Goal: Task Accomplishment & Management: Use online tool/utility

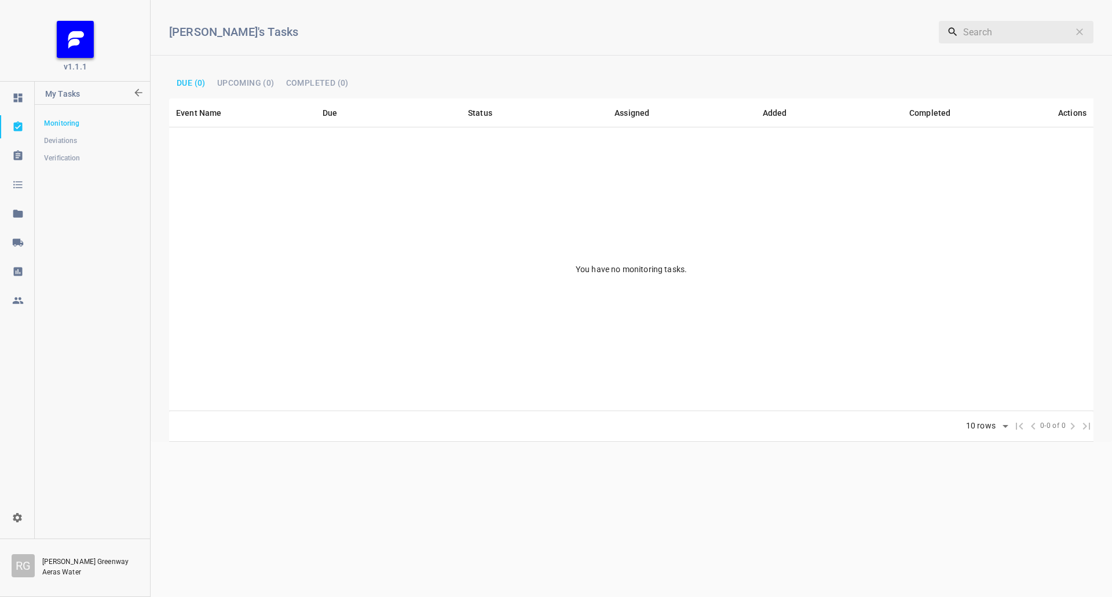
click at [31, 236] on link at bounding box center [17, 242] width 34 height 23
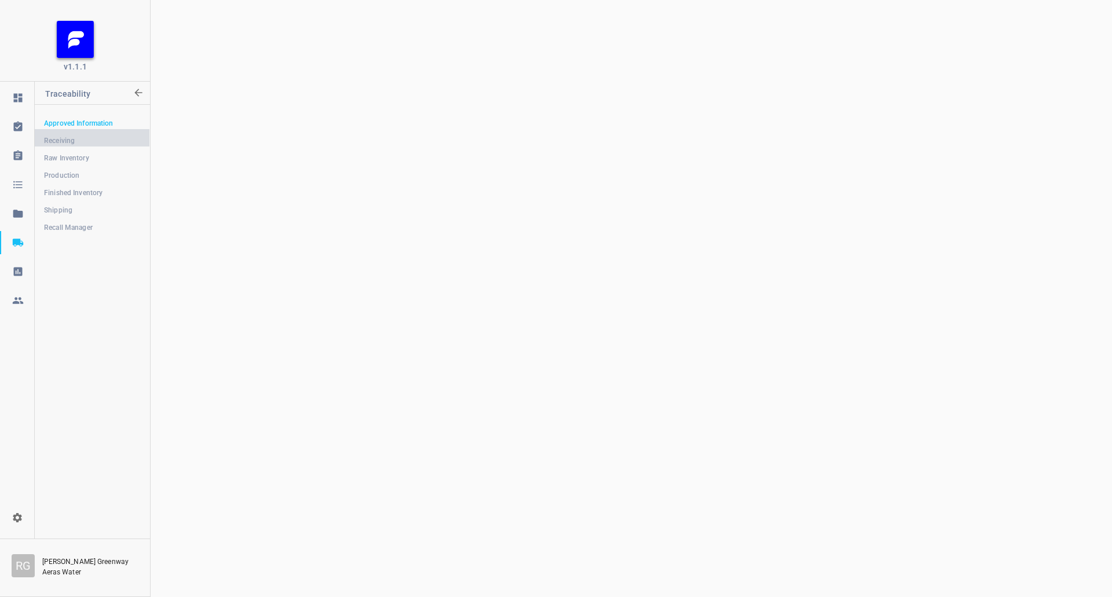
click at [87, 143] on span "Receiving" at bounding box center [92, 141] width 96 height 12
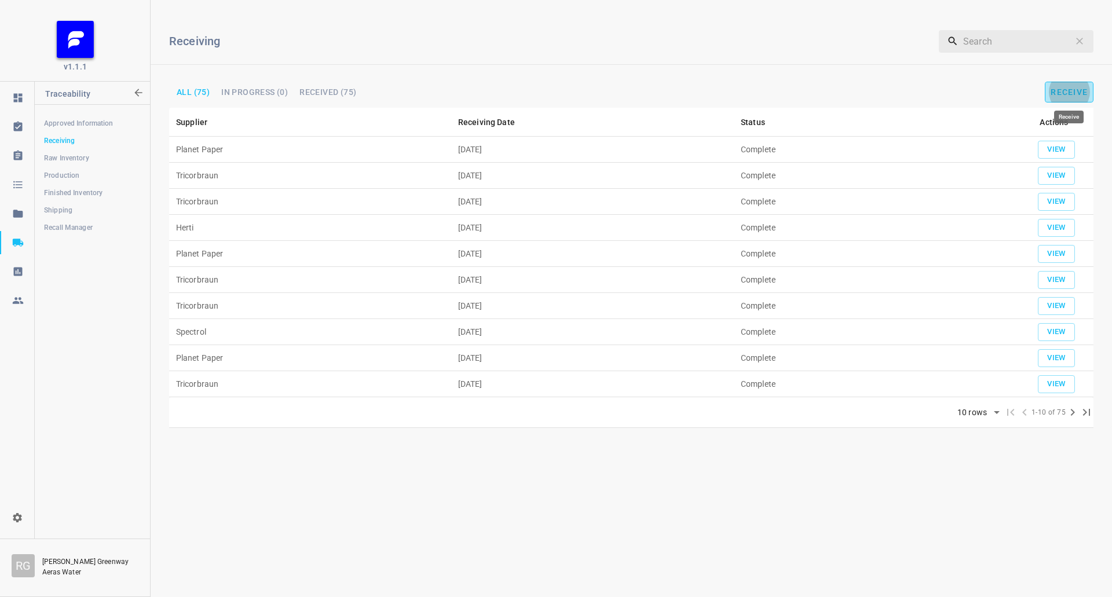
click at [1080, 90] on span "Receive" at bounding box center [1069, 91] width 37 height 9
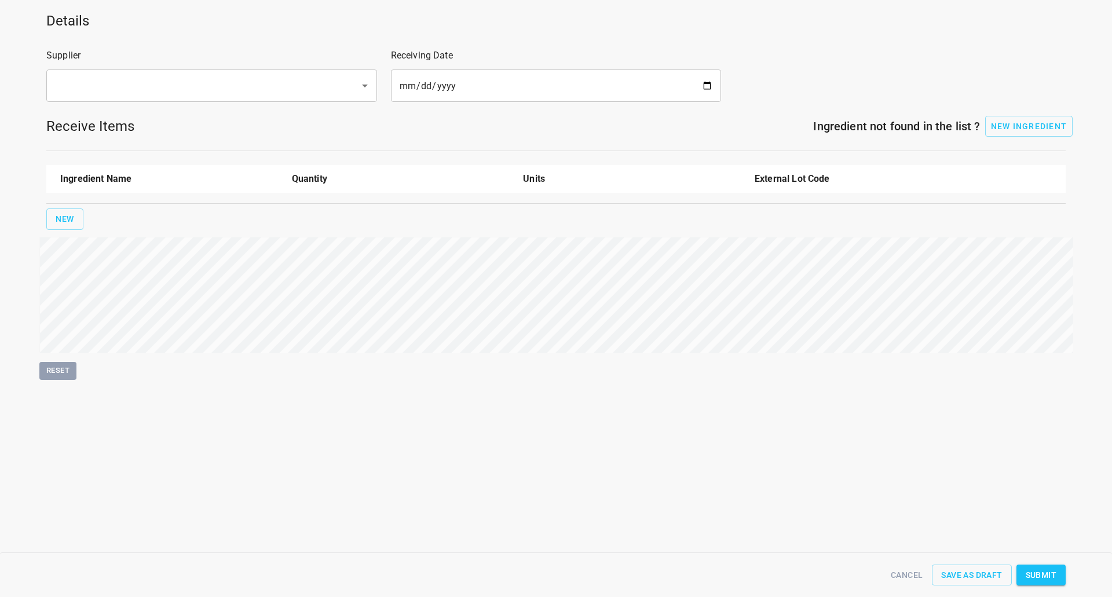
click at [257, 85] on input "text" at bounding box center [196, 86] width 288 height 22
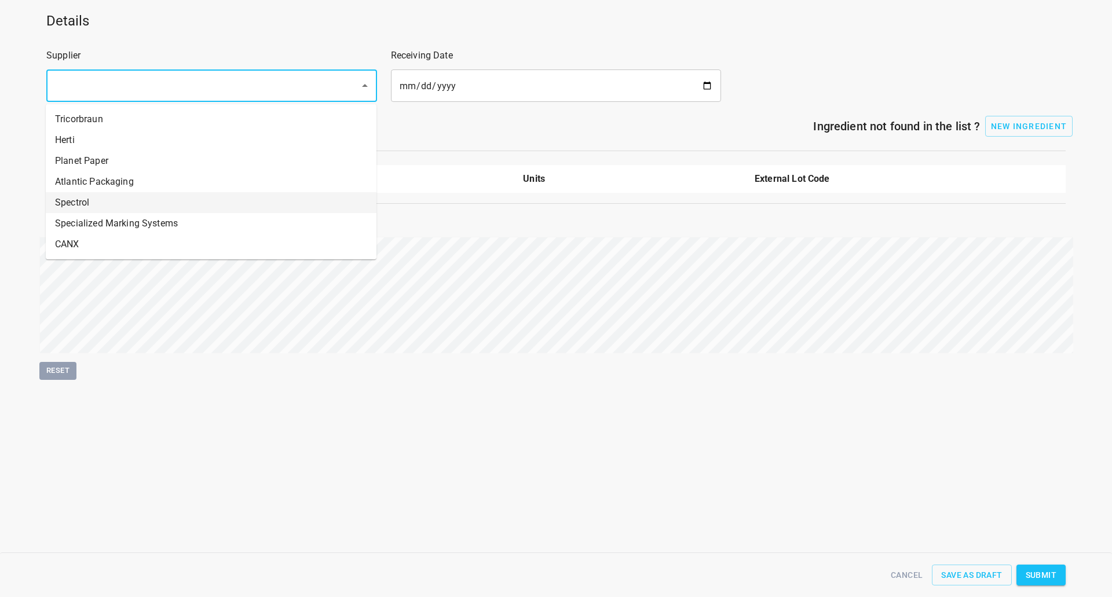
click at [200, 211] on li "Spectrol" at bounding box center [211, 202] width 331 height 21
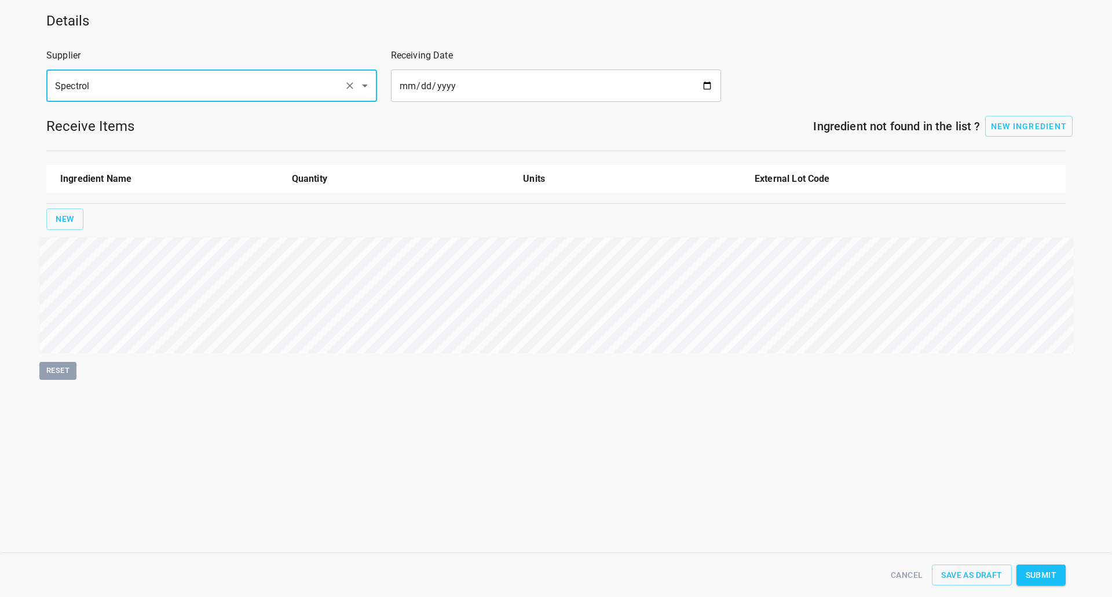
type input "Spectrol"
click at [714, 79] on input "date" at bounding box center [556, 86] width 331 height 32
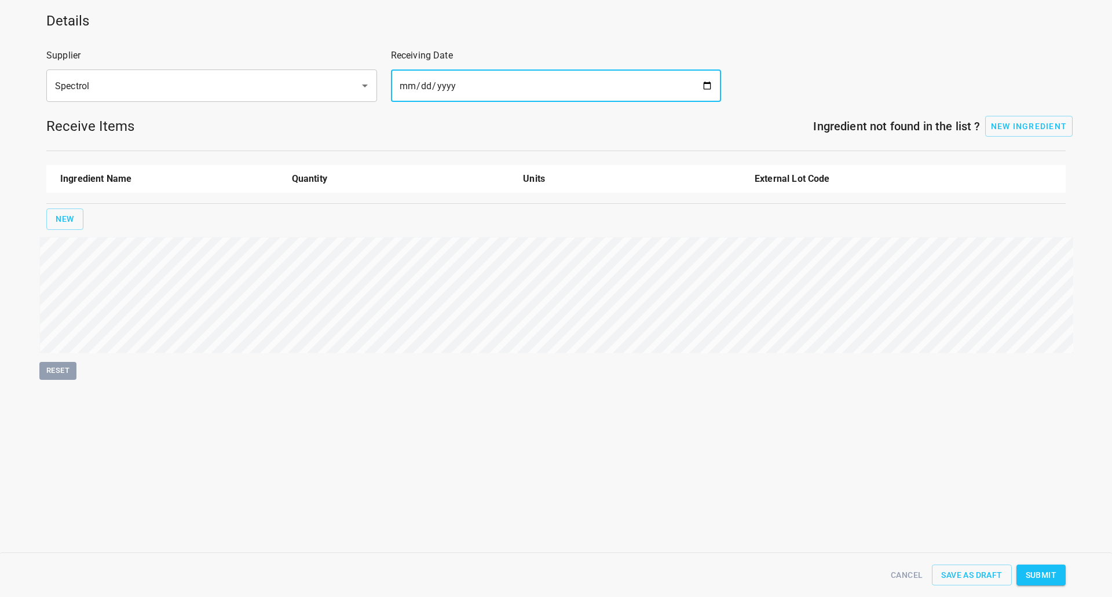
click at [706, 82] on input "date" at bounding box center [556, 86] width 331 height 32
type input "[DATE]"
click at [53, 213] on button "New" at bounding box center [64, 219] width 37 height 21
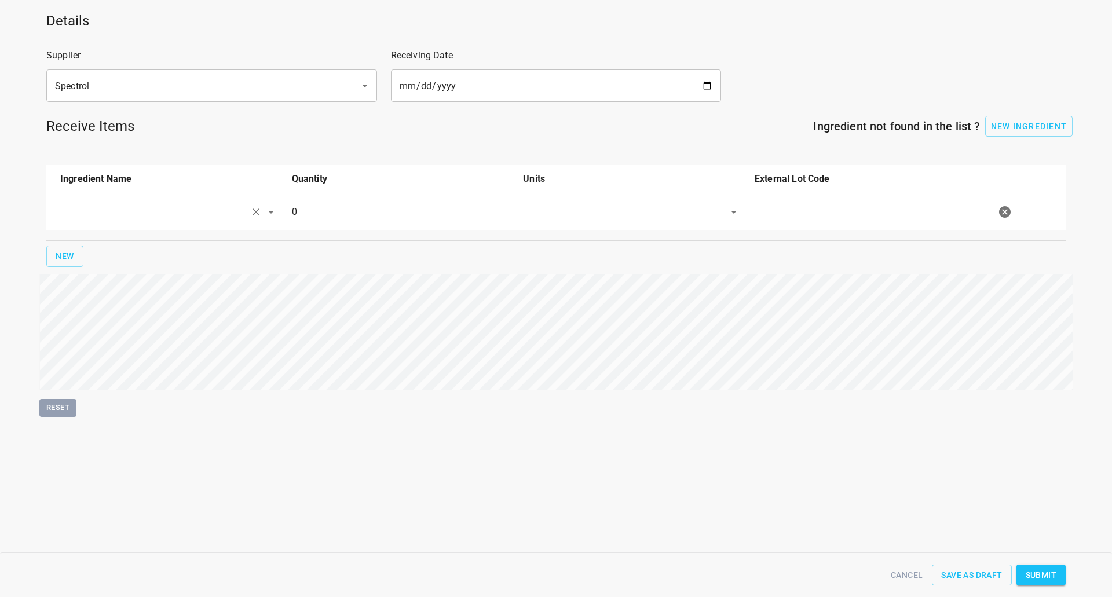
click at [82, 219] on input "text" at bounding box center [152, 212] width 185 height 18
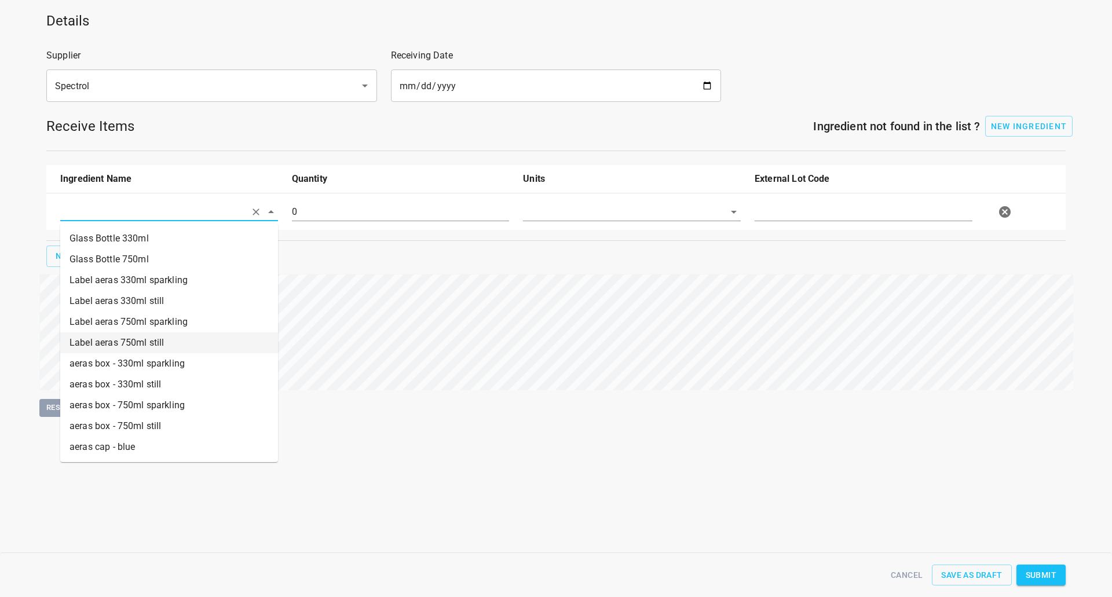
drag, startPoint x: 155, startPoint y: 321, endPoint x: 156, endPoint y: 335, distance: 14.0
click at [156, 335] on ul "Glass Bottle 330ml Glass Bottle 750ml Label aeras 330ml sparkling Label aeras 3…" at bounding box center [169, 343] width 218 height 239
click at [156, 338] on li "Label aeras 750ml still" at bounding box center [169, 342] width 218 height 21
type input "Label aeras 750ml still"
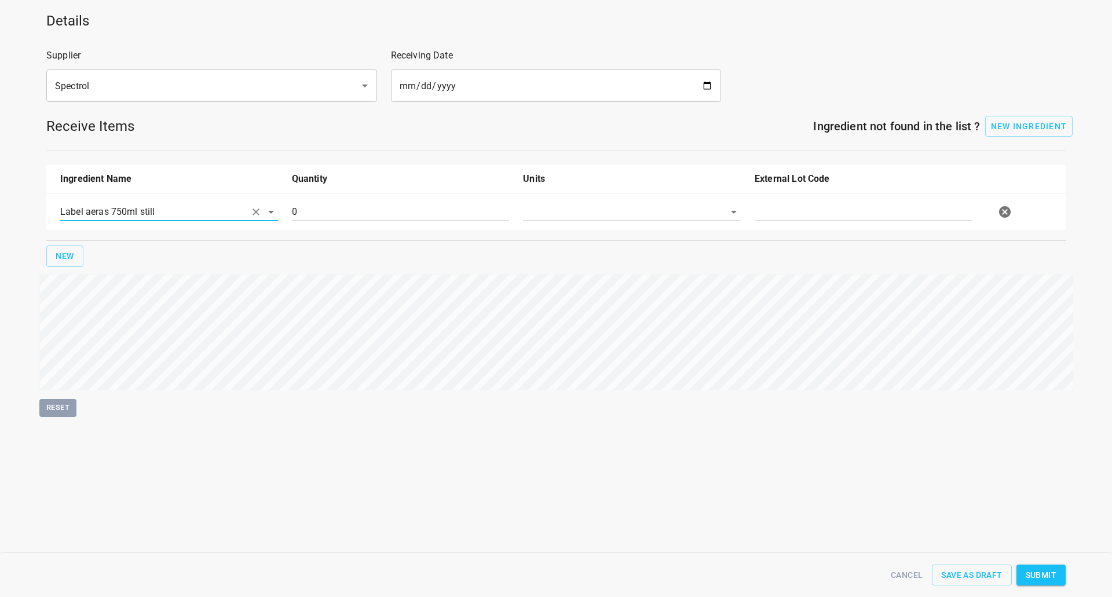
click at [309, 207] on input "0" at bounding box center [401, 212] width 218 height 19
click at [311, 206] on input "0" at bounding box center [401, 212] width 218 height 19
type input "725400"
click at [686, 206] on input "text" at bounding box center [615, 212] width 185 height 18
click at [674, 233] on li "[PERSON_NAME]" at bounding box center [632, 238] width 218 height 21
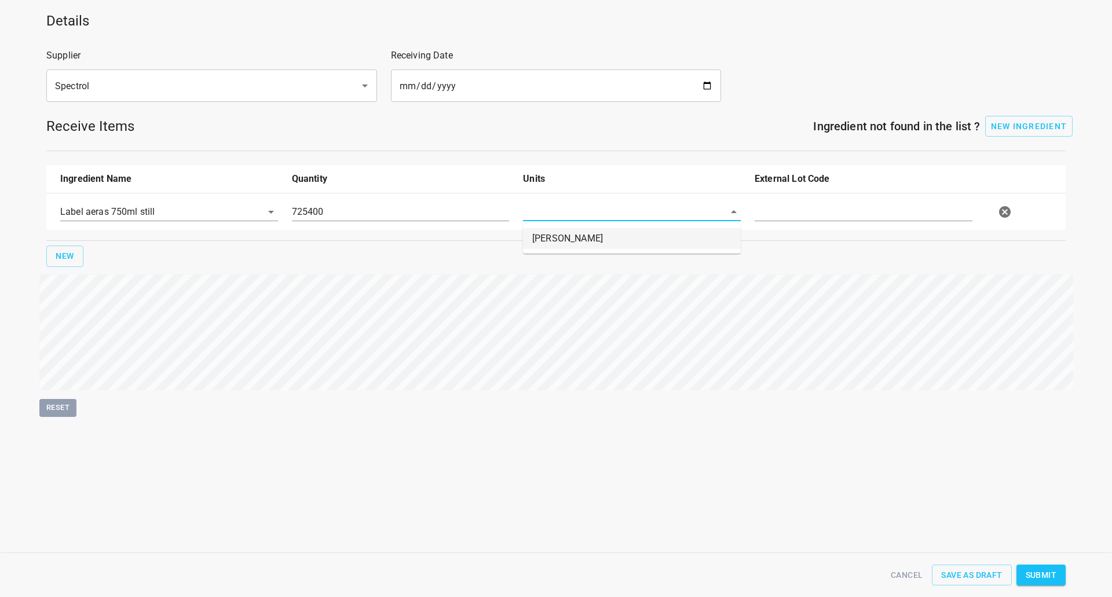
type input "[PERSON_NAME]"
click at [861, 220] on input "text" at bounding box center [864, 212] width 218 height 19
type input "103813"
drag, startPoint x: 1057, startPoint y: 578, endPoint x: 913, endPoint y: 447, distance: 194.3
click at [1057, 577] on button "Submit" at bounding box center [1041, 575] width 49 height 21
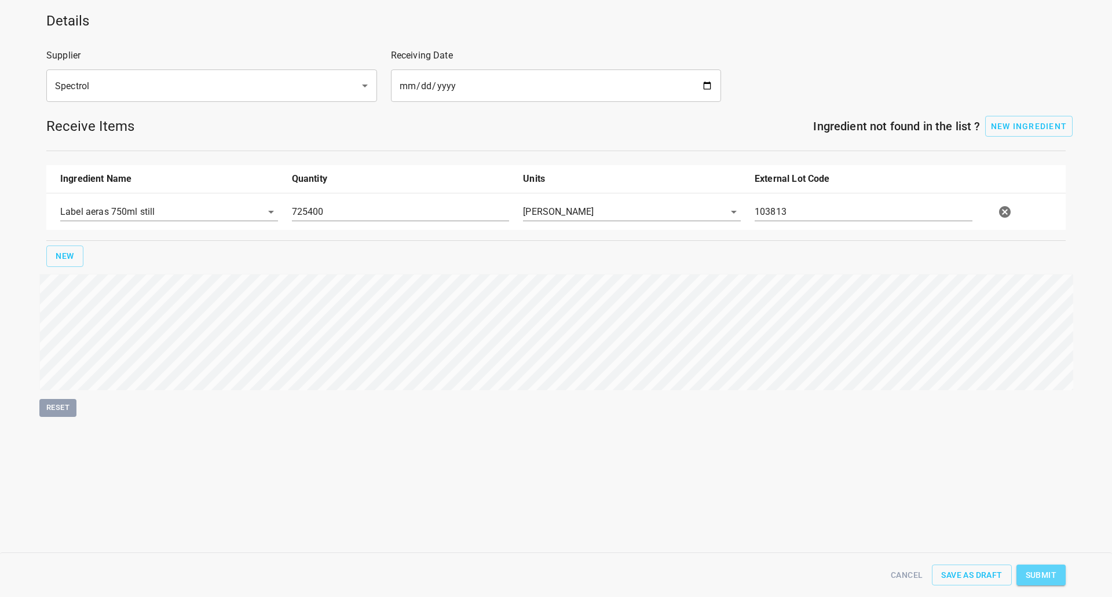
type input "725400.000000000000000"
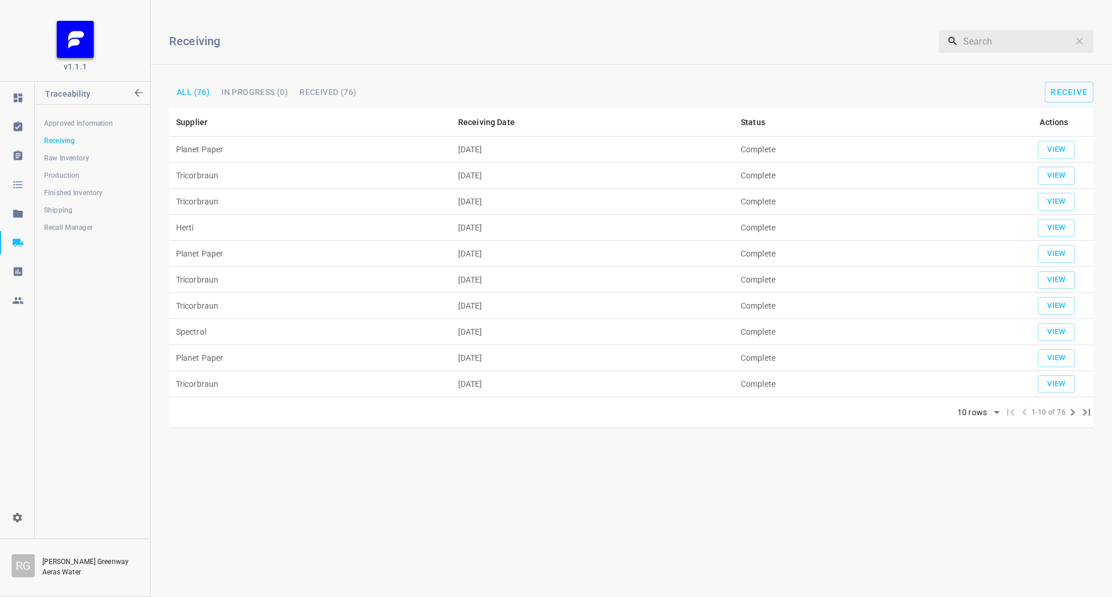
click at [80, 155] on span "Raw Inventory" at bounding box center [92, 158] width 96 height 12
